Goal: Information Seeking & Learning: Learn about a topic

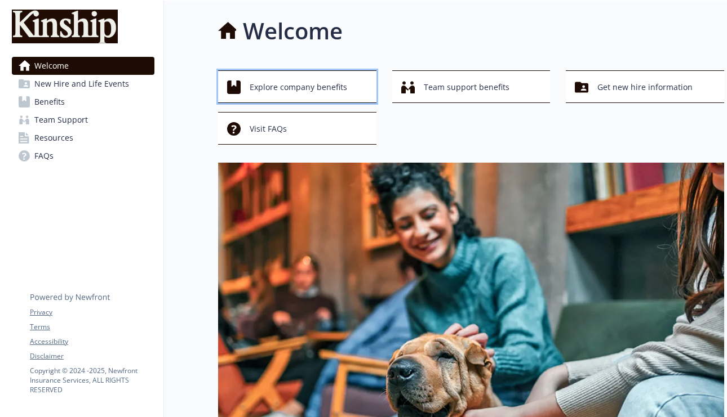
click at [352, 82] on div "Explore company benefits" at bounding box center [299, 87] width 144 height 21
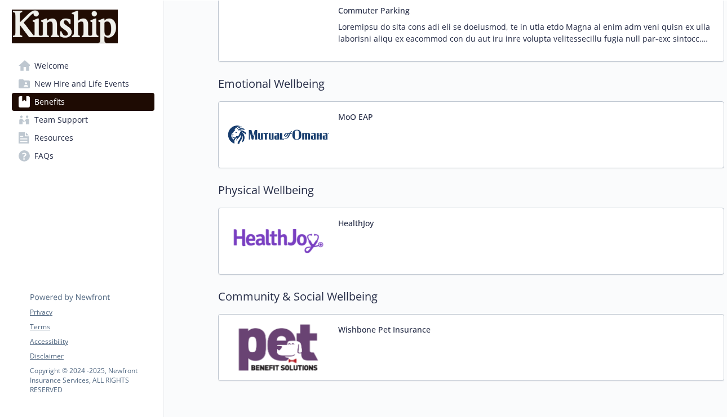
scroll to position [1824, 0]
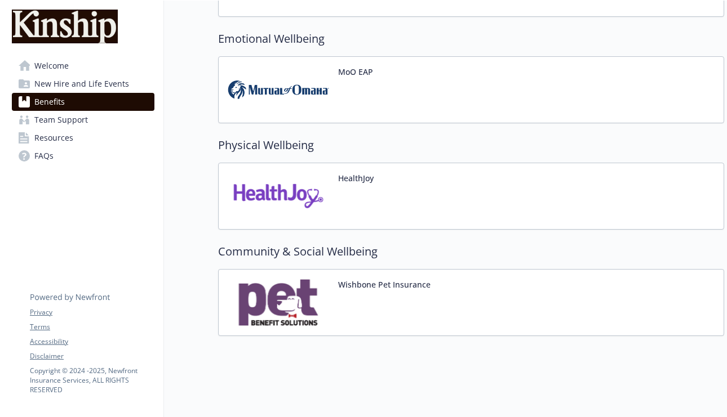
click at [290, 287] on img at bounding box center [278, 303] width 101 height 48
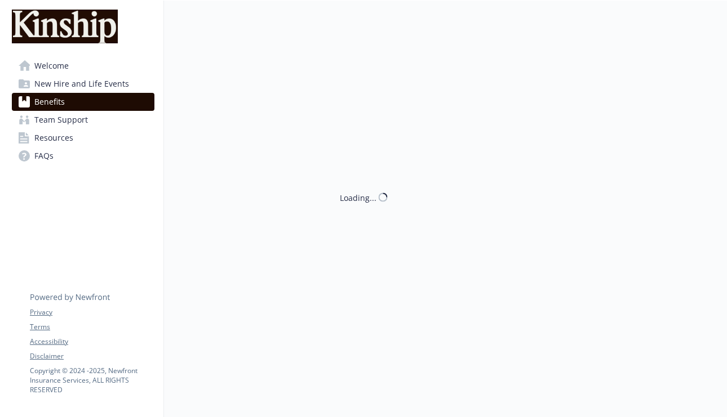
scroll to position [1824, 0]
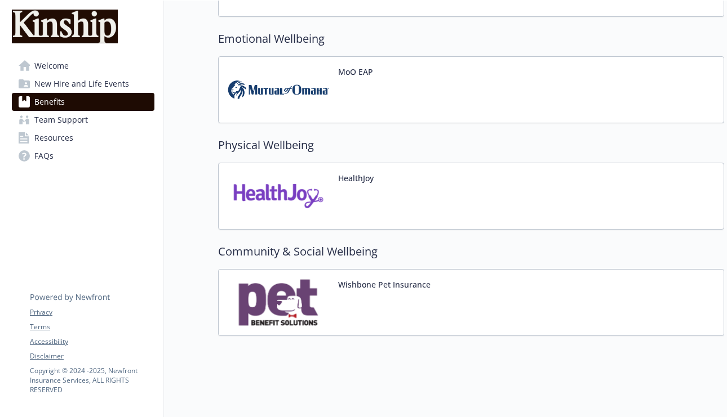
click at [273, 307] on img at bounding box center [278, 303] width 101 height 48
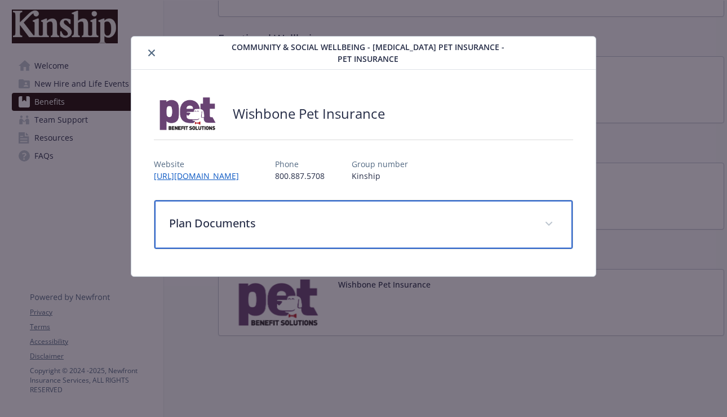
click at [484, 207] on div "Plan Documents" at bounding box center [363, 225] width 418 height 48
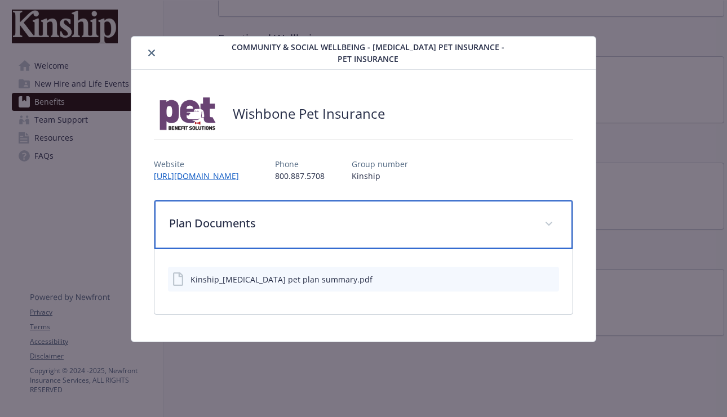
click at [484, 207] on div "Plan Documents" at bounding box center [363, 225] width 418 height 48
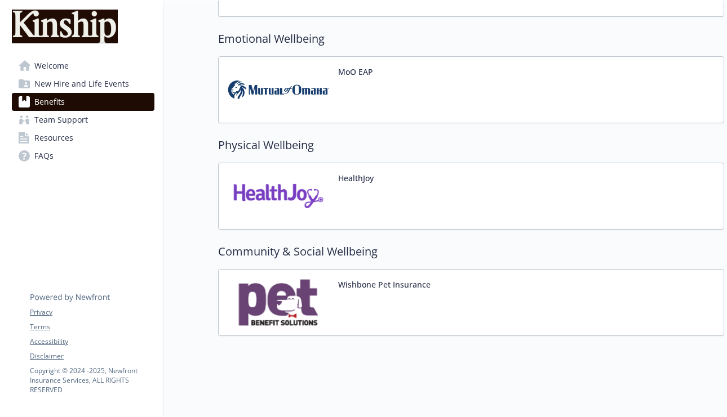
click at [91, 103] on link "Benefits" at bounding box center [83, 102] width 143 height 18
click at [70, 114] on span "Team Support" at bounding box center [61, 120] width 54 height 18
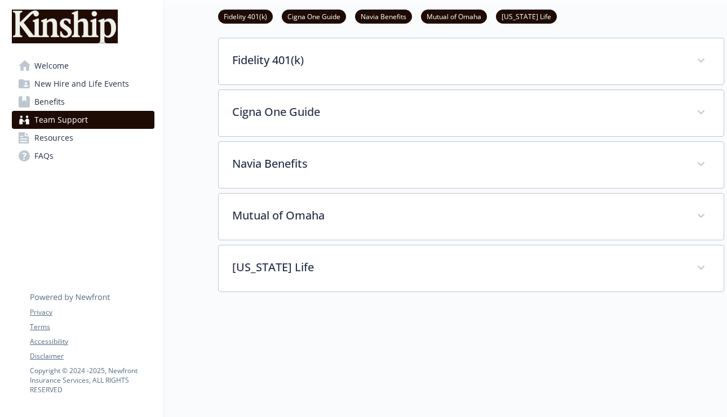
scroll to position [284, 0]
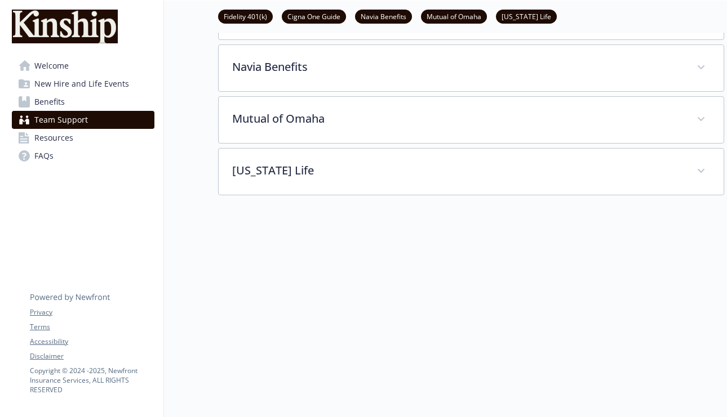
click at [64, 68] on span "Welcome" at bounding box center [51, 66] width 34 height 18
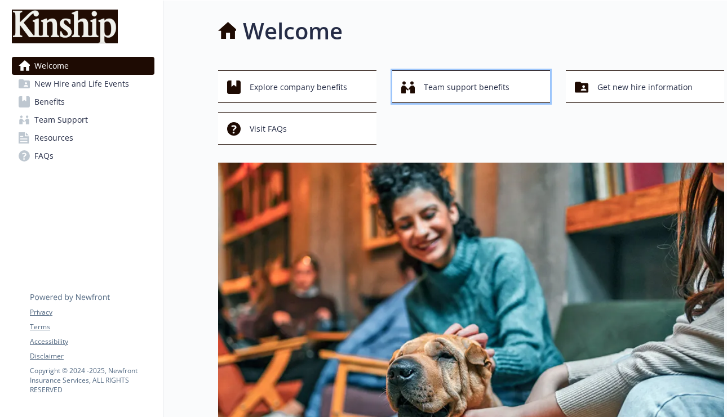
click at [434, 78] on span "Team support benefits" at bounding box center [467, 87] width 86 height 21
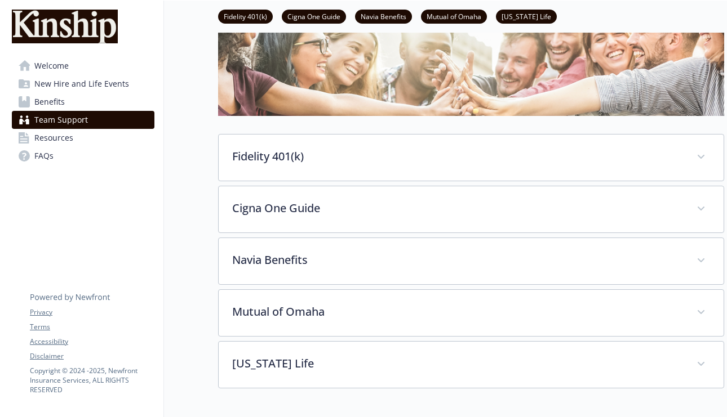
scroll to position [88, 0]
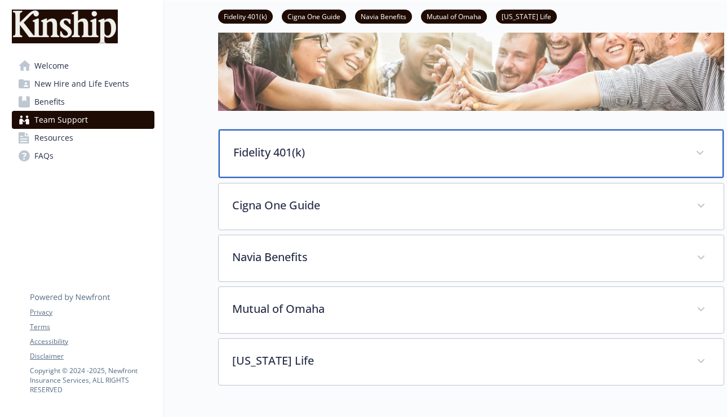
click at [290, 157] on p "Fidelity 401(k)" at bounding box center [457, 152] width 448 height 17
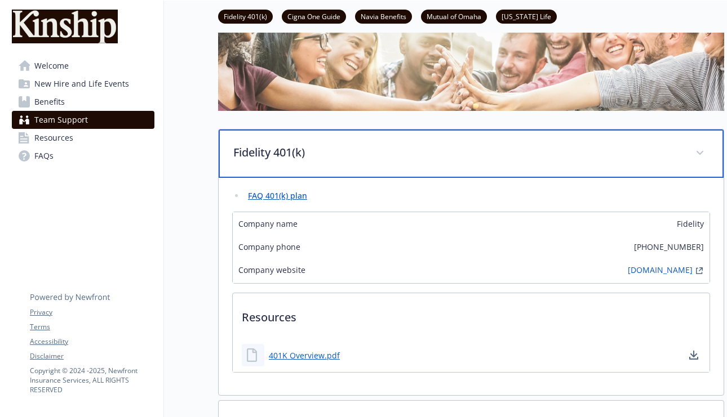
click at [290, 157] on p "Fidelity 401(k)" at bounding box center [457, 152] width 448 height 17
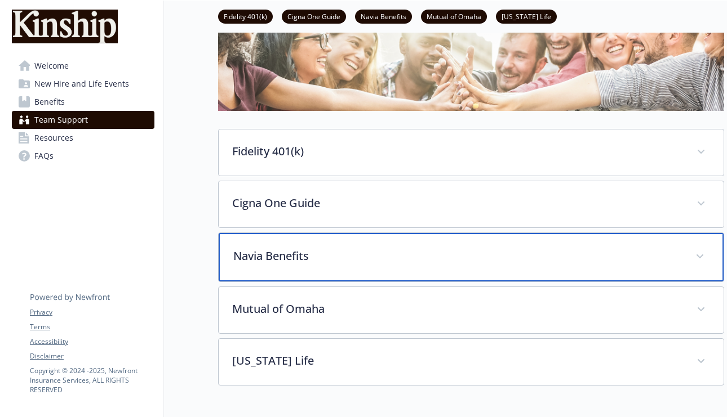
click at [293, 248] on div "Navia Benefits" at bounding box center [471, 257] width 505 height 48
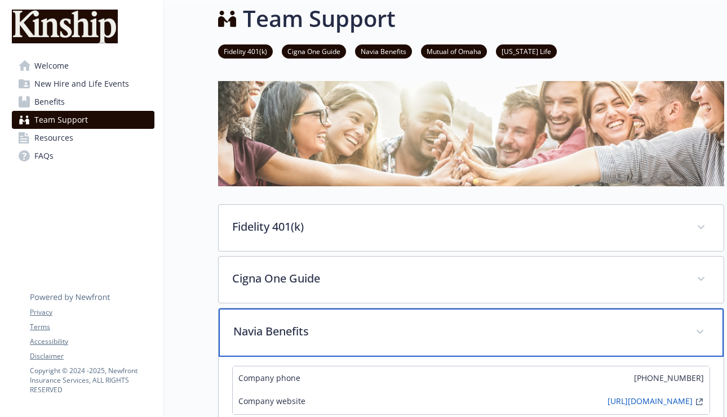
scroll to position [0, 0]
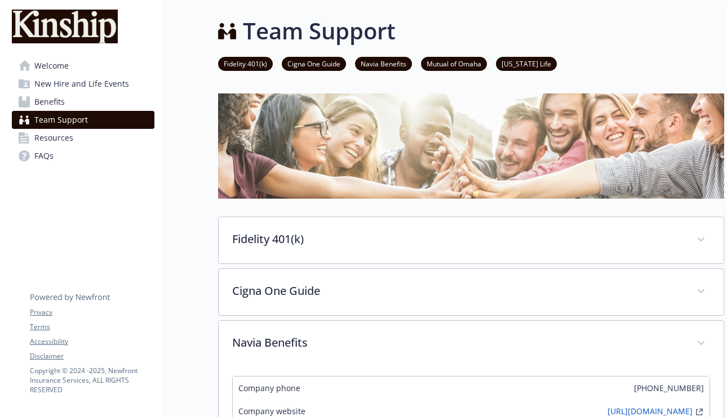
click at [122, 88] on span "New Hire and Life Events" at bounding box center [81, 84] width 95 height 18
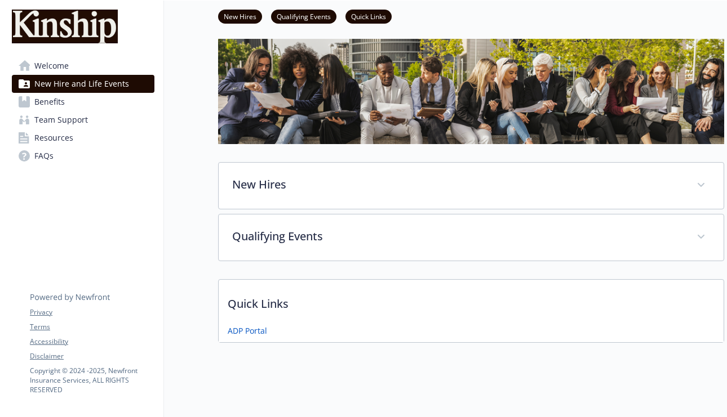
scroll to position [70, 0]
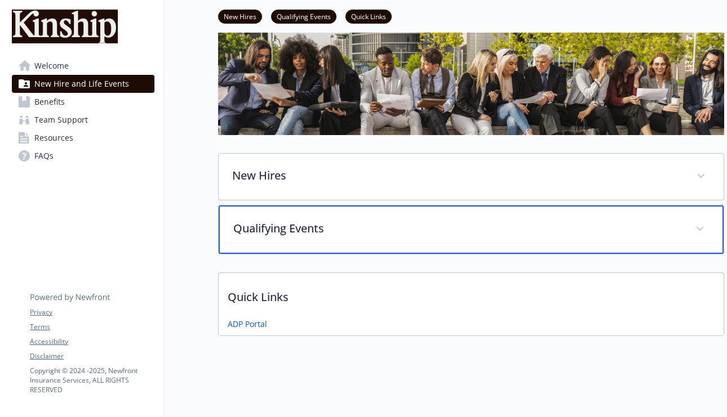
click at [295, 206] on div "Qualifying Events" at bounding box center [471, 230] width 505 height 48
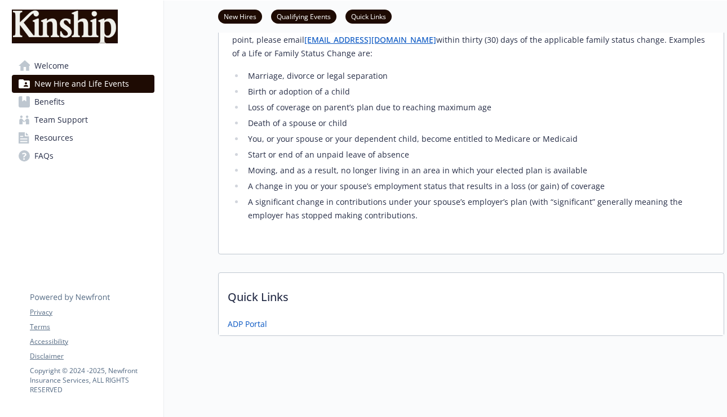
scroll to position [0, 0]
